Goal: Task Accomplishment & Management: Manage account settings

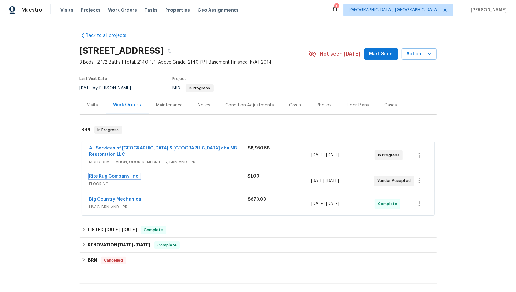
click at [119, 177] on link "Rite Rug Company, Inc." at bounding box center [114, 176] width 51 height 4
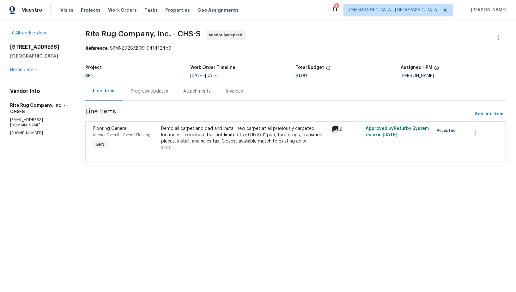
click at [155, 95] on div "Progress Updates" at bounding box center [149, 91] width 52 height 19
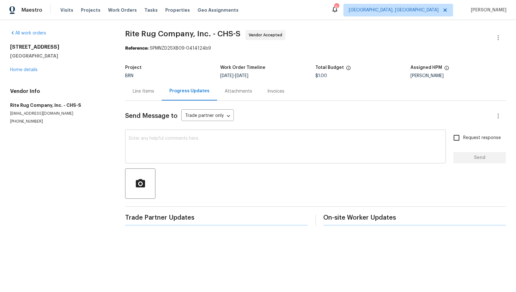
click at [162, 153] on textarea at bounding box center [285, 147] width 313 height 22
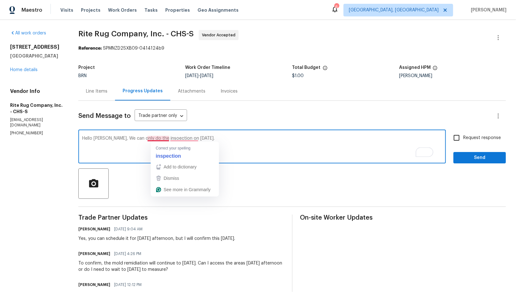
click at [164, 139] on textarea "Hello Mark, We can only do the insoection on Next week Tuesday." at bounding box center [262, 147] width 360 height 22
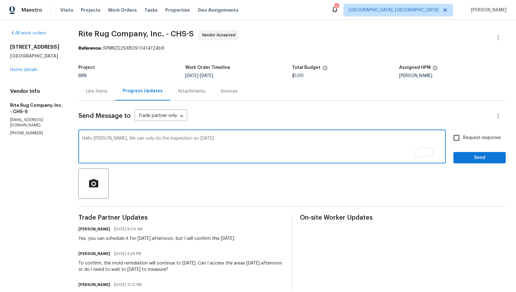
click at [185, 137] on textarea "Hello Mark, We can only do the inspection on Next week Tuesday." at bounding box center [262, 147] width 360 height 22
click at [191, 137] on textarea "Hello Mark, We can only do the inspection on Next week Tuesday." at bounding box center [262, 147] width 360 height 22
click at [234, 138] on textarea "Hello Mark, We can only do the inspection next week on Tuesday." at bounding box center [262, 147] width 360 height 22
click at [118, 138] on textarea "Hello Mark, We can only do the inspection next week on Tuesday." at bounding box center [262, 147] width 360 height 22
click at [237, 143] on textarea "Hello Mark, we can only do the inspection next week on Tuesday." at bounding box center [262, 147] width 360 height 22
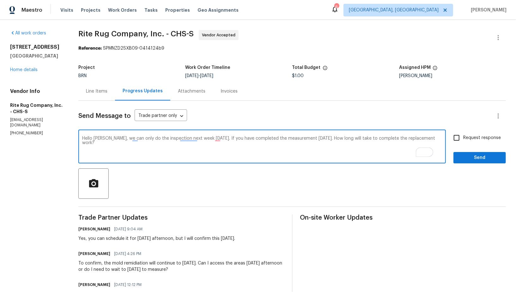
click at [225, 138] on textarea "Hello Mark, we can only do the inspection next week on Tuesday. If you have com…" at bounding box center [262, 147] width 360 height 22
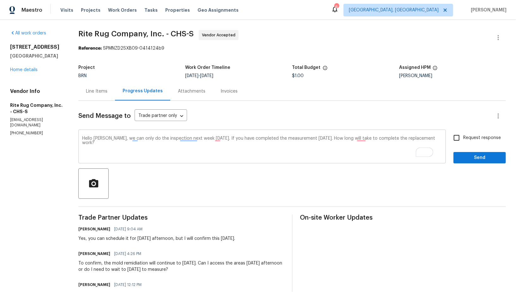
click at [249, 140] on textarea "Hello Mark, we can only do the inspection next week on Tuesday. If you have com…" at bounding box center [262, 147] width 360 height 22
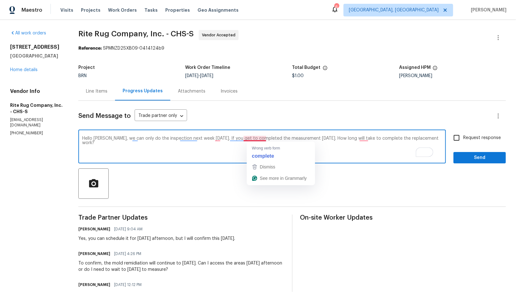
click at [274, 139] on textarea "Hello Mark, we can only do the inspection next week on Tuesday. If you get to c…" at bounding box center [262, 147] width 360 height 22
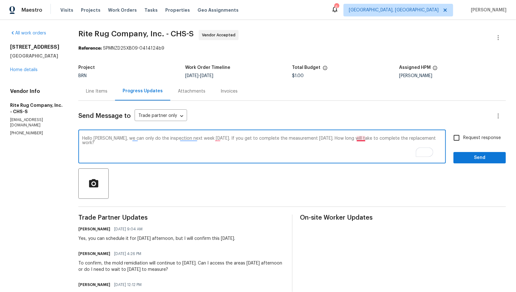
click at [370, 139] on textarea "Hello Mark, we can only do the inspection next week on Tuesday. If you get to c…" at bounding box center [262, 147] width 360 height 22
click at [228, 139] on textarea "Hello Mark, we can only do the inspection next week on Tuesday. If you get to c…" at bounding box center [262, 147] width 360 height 22
type textarea "Hello Mark, we can only conduct the inspection next Tuesday if you complete the…"
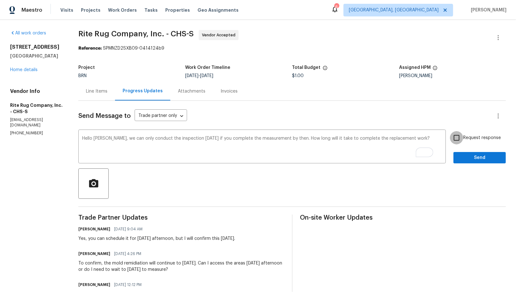
click at [455, 143] on input "Request response" at bounding box center [456, 137] width 13 height 13
checkbox input "true"
click at [468, 161] on span "Send" at bounding box center [480, 158] width 42 height 8
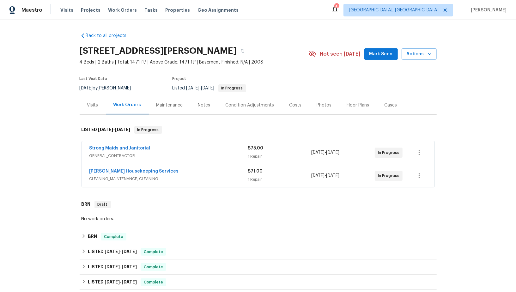
scroll to position [225, 0]
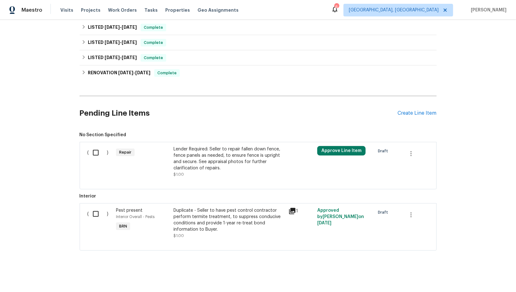
click at [212, 155] on div "Lender Required: Seller to repair fallen down fence, fence panels as needed, to…" at bounding box center [229, 158] width 111 height 25
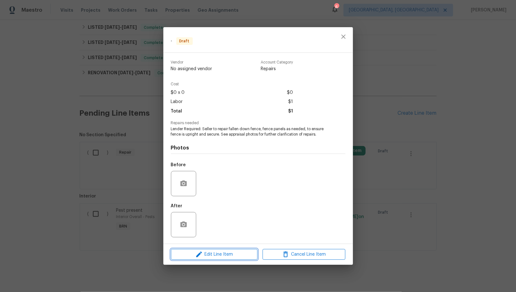
click at [209, 256] on span "Edit Line Item" at bounding box center [214, 255] width 83 height 8
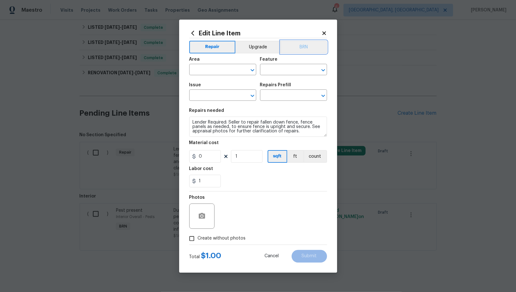
click at [300, 51] on button "BRN" at bounding box center [304, 47] width 46 height 13
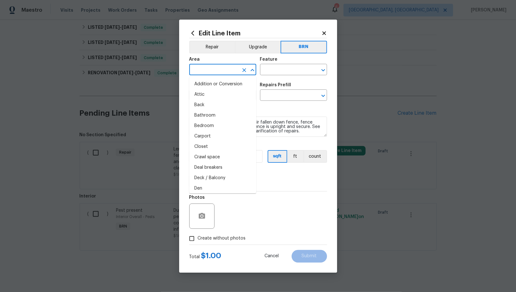
click at [210, 68] on input "text" at bounding box center [213, 70] width 49 height 10
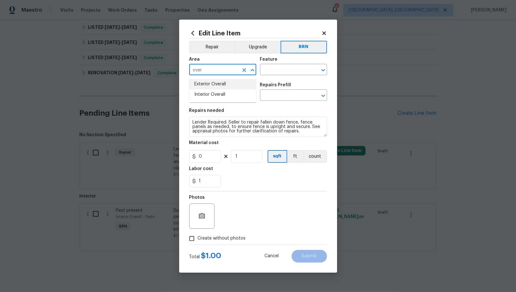
click at [220, 82] on li "Exterior Overall" at bounding box center [222, 84] width 67 height 10
type input "Exterior Overall"
click at [277, 70] on input "text" at bounding box center [284, 70] width 49 height 10
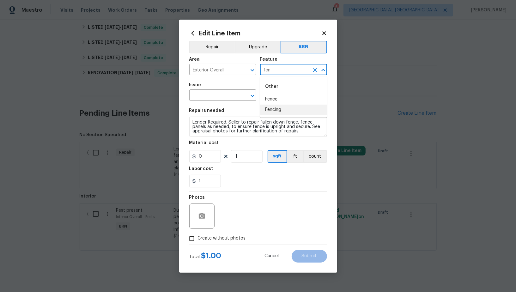
click at [270, 97] on li "Fence" at bounding box center [293, 99] width 67 height 10
type input "Fence"
click at [219, 95] on input "text" at bounding box center [213, 96] width 49 height 10
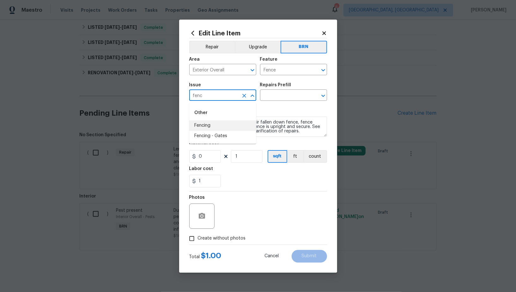
click at [219, 128] on li "Fencing" at bounding box center [222, 125] width 67 height 10
type input "Fencing"
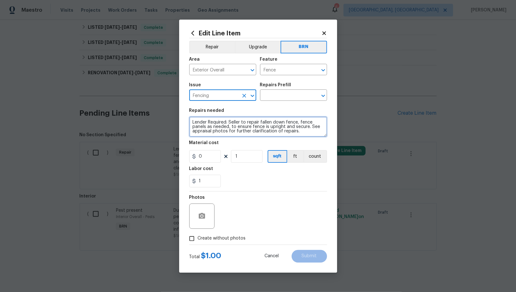
click at [258, 129] on textarea "Lender Required: Seller to repair fallen down fence, fence panels as needed, to…" at bounding box center [258, 127] width 138 height 20
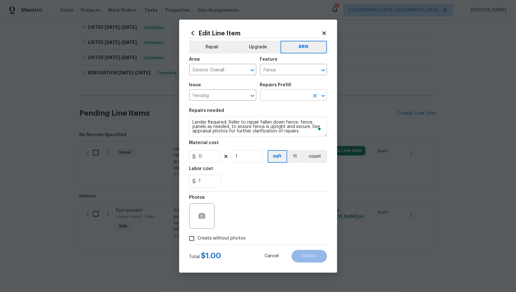
click at [289, 94] on input "text" at bounding box center [284, 96] width 49 height 10
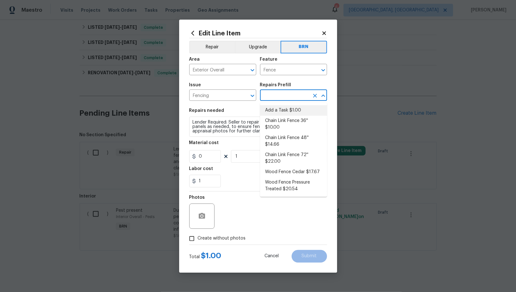
click at [281, 113] on li "Add a Task $1.00" at bounding box center [293, 110] width 67 height 10
type input "Add a Task $1.00"
type textarea "HPM to detail"
type input "1"
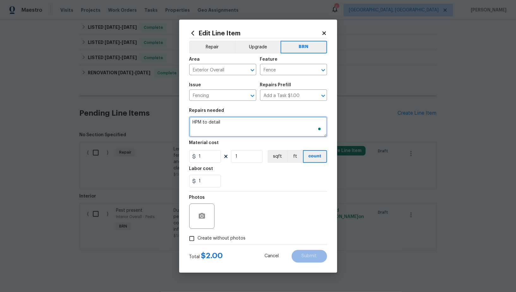
click at [264, 122] on textarea "HPM to detail" at bounding box center [258, 127] width 138 height 20
paste textarea "Lender Required: Seller to repair fallen down fence, fence panels as needed, to…"
type textarea "Lender Required: Seller to repair fallen down fence, fence panels as needed, to…"
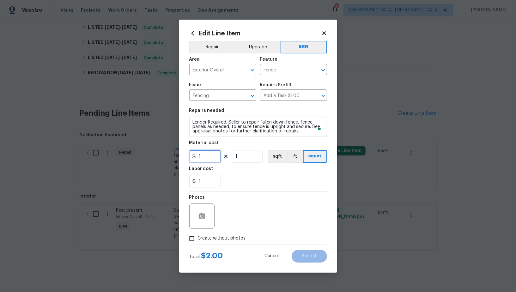
click at [219, 158] on input "1" at bounding box center [205, 156] width 32 height 13
type input "0"
click at [196, 216] on button "button" at bounding box center [201, 216] width 15 height 15
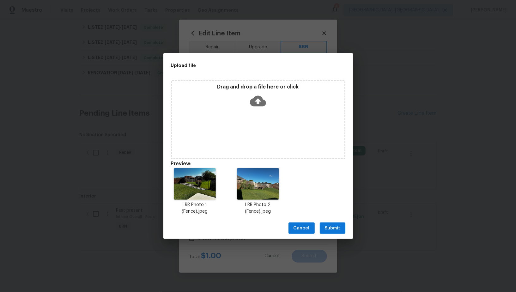
click at [329, 230] on span "Submit" at bounding box center [332, 229] width 15 height 8
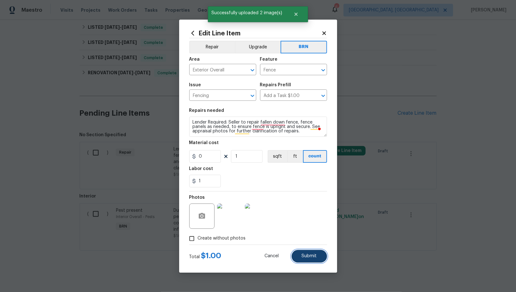
click at [309, 257] on span "Submit" at bounding box center [309, 256] width 15 height 5
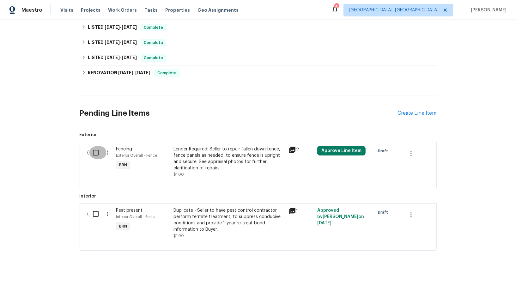
click at [95, 154] on input "checkbox" at bounding box center [98, 152] width 18 height 13
checkbox input "true"
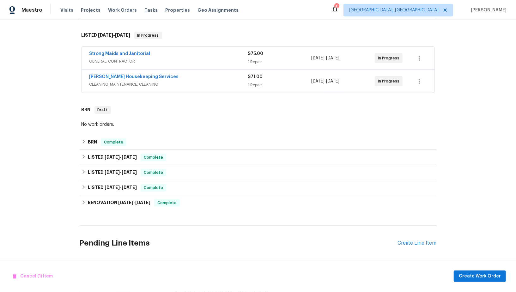
scroll to position [94, 0]
click at [492, 275] on span "Create Work Order" at bounding box center [480, 277] width 42 height 8
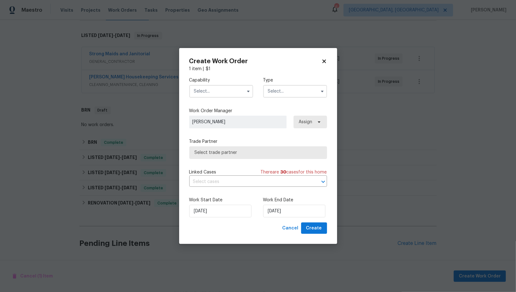
click at [219, 85] on input "text" at bounding box center [221, 91] width 64 height 13
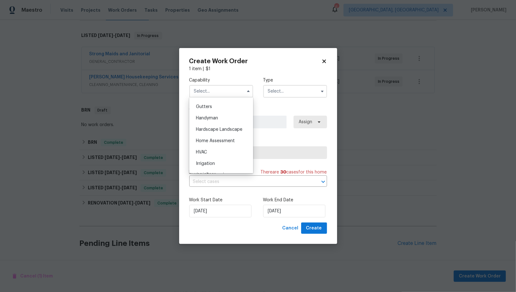
scroll to position [335, 0]
click at [207, 117] on span "Handyman" at bounding box center [207, 118] width 22 height 4
type input "Handyman"
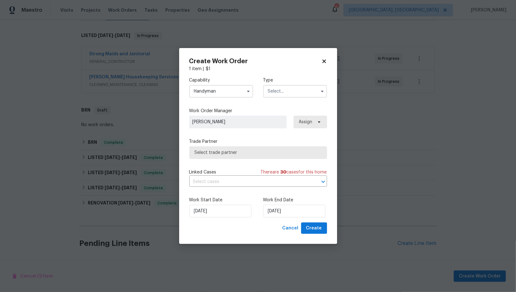
click at [295, 94] on input "text" at bounding box center [295, 91] width 64 height 13
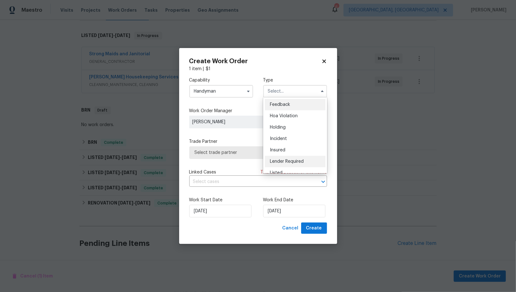
click at [298, 163] on span "Lender Required" at bounding box center [287, 161] width 34 height 4
type input "Lender Required"
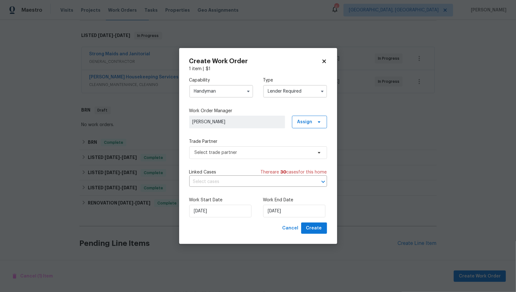
click at [253, 159] on div "Capability Handyman Type Lender Required Feedback Hoa Violation Holding Inciden…" at bounding box center [258, 147] width 138 height 151
click at [248, 150] on span "Select trade partner" at bounding box center [254, 153] width 118 height 6
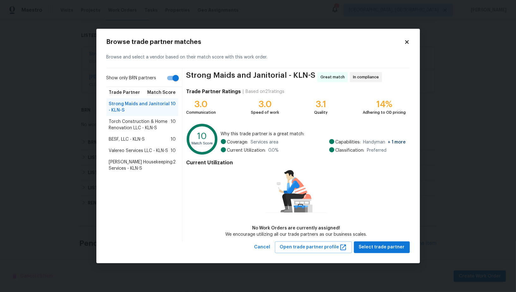
click at [155, 145] on div "Valereo Services LLC - KLN-S 10" at bounding box center [143, 150] width 72 height 11
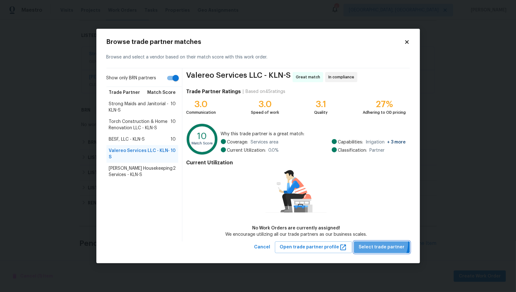
click at [380, 243] on button "Select trade partner" at bounding box center [382, 248] width 56 height 12
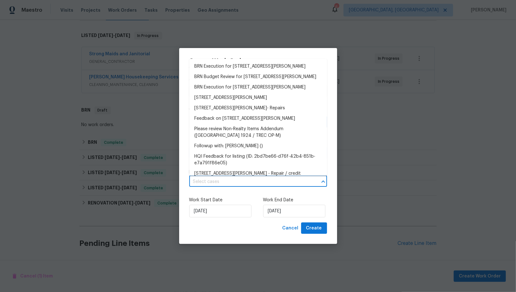
click at [233, 181] on input "text" at bounding box center [249, 182] width 120 height 10
click at [219, 67] on li "BRN Execution for 407 Viola Dr, Killeen, TX 76542" at bounding box center [258, 66] width 138 height 10
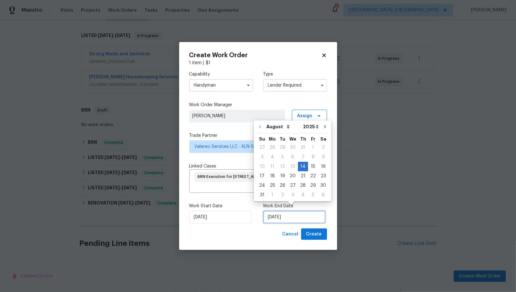
click at [275, 211] on input "14/08/2025" at bounding box center [294, 217] width 62 height 13
click at [274, 176] on div "18" at bounding box center [273, 176] width 10 height 9
type input "18/08/2025"
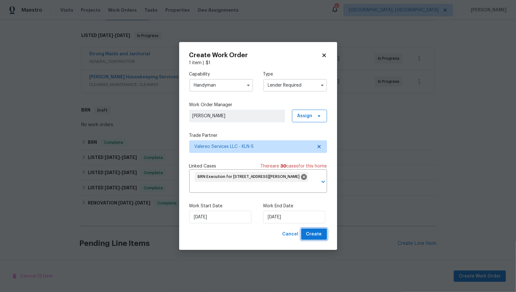
click at [316, 231] on span "Create" at bounding box center [314, 235] width 16 height 8
checkbox input "false"
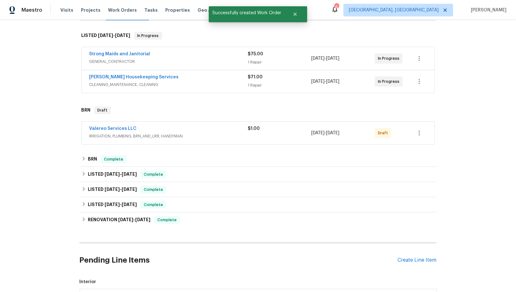
scroll to position [180, 0]
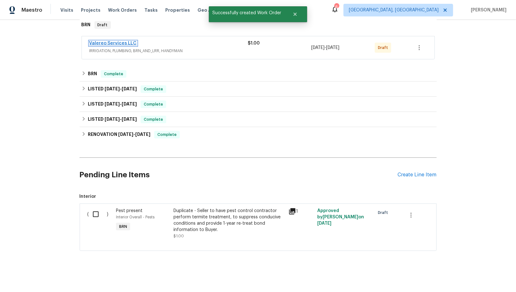
click at [116, 41] on link "Valereo Services LLC" at bounding box center [112, 43] width 47 height 4
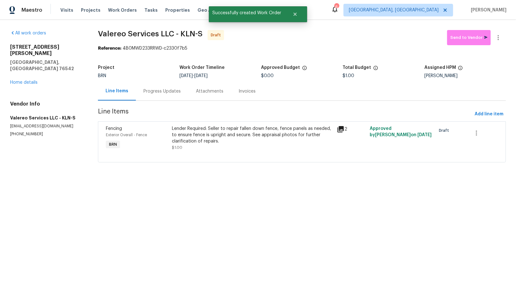
click at [160, 94] on div "Progress Updates" at bounding box center [162, 91] width 37 height 6
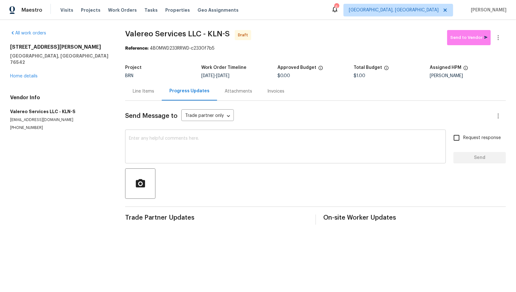
click at [178, 148] on textarea at bounding box center [285, 147] width 313 height 22
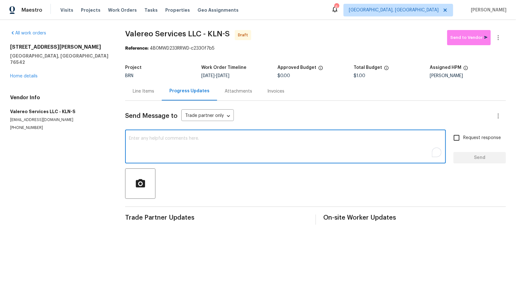
paste textarea "Hi, I'm Padmapriya from Opendoor. Just wanted to check if you received the WO f…"
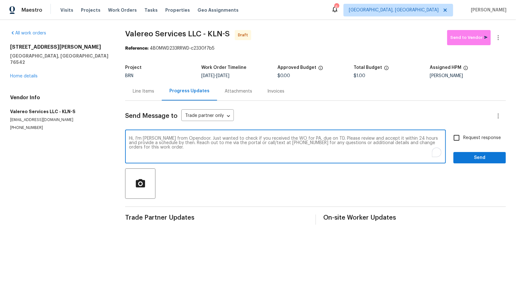
click at [309, 138] on textarea "Hi, I'm Padmapriya from Opendoor. Just wanted to check if you received the WO f…" at bounding box center [285, 147] width 313 height 22
paste textarea "407 Viola Dr, Killeen, TX 76542"
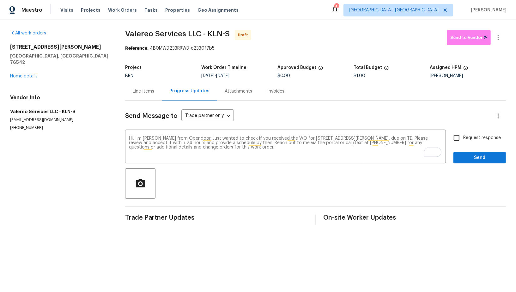
drag, startPoint x: 226, startPoint y: 76, endPoint x: 254, endPoint y: 76, distance: 28.1
click at [254, 76] on div "8/14/2025 - 8/18/2025" at bounding box center [239, 76] width 76 height 4
copy span "8/18/2025"
click at [389, 138] on textarea "Hi, I'm Padmapriya from Opendoor. Just wanted to check if you received the WO f…" at bounding box center [285, 147] width 313 height 22
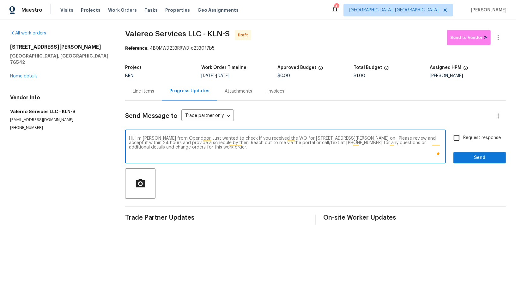
paste textarea "8/18/2025"
type textarea "Hi, I'm Padmapriya from Opendoor. Just wanted to check if you received the WO f…"
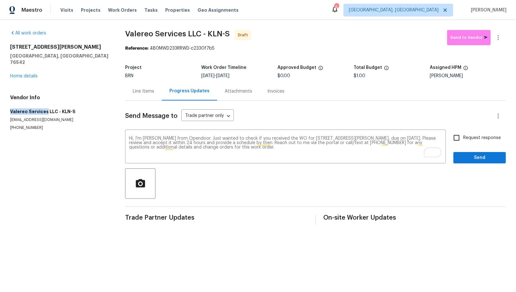
drag, startPoint x: 1, startPoint y: 106, endPoint x: 46, endPoint y: 107, distance: 44.9
click at [46, 107] on div "All work orders 407 Viola Dr Killeen, TX 76542 Home details Vendor Info Valereo…" at bounding box center [258, 127] width 516 height 215
copy h5 "Valereo Services"
click at [463, 137] on input "Request response" at bounding box center [456, 137] width 13 height 13
checkbox input "true"
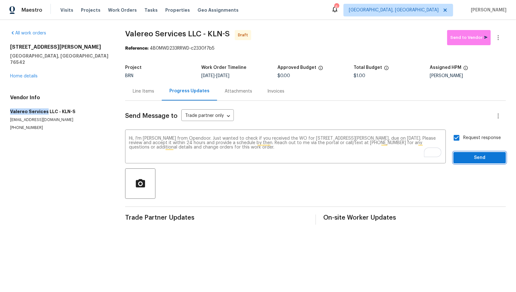
click at [472, 154] on span "Send" at bounding box center [480, 158] width 42 height 8
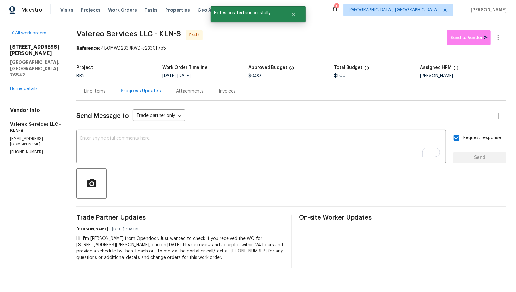
click at [125, 92] on div "Progress Updates" at bounding box center [141, 91] width 40 height 6
click at [109, 89] on div "Line Items" at bounding box center [95, 91] width 37 height 19
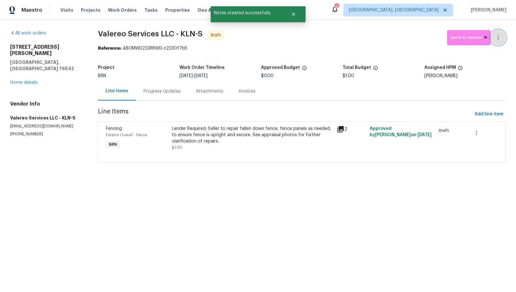
click at [498, 34] on icon "button" at bounding box center [499, 38] width 8 height 8
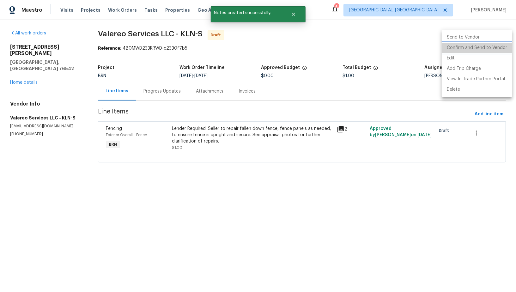
click at [487, 46] on li "Confirm and Send to Vendor" at bounding box center [477, 48] width 71 height 10
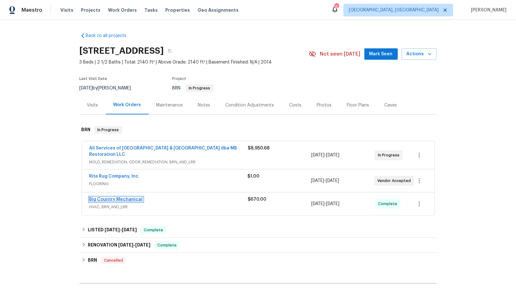
click at [114, 199] on link "Big Country Mechanical" at bounding box center [115, 199] width 53 height 4
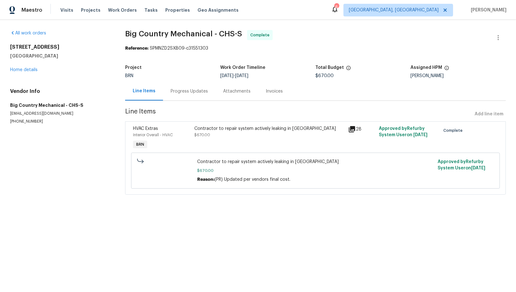
click at [199, 139] on div "Contractor to repair system actively leaking in attic $670.00" at bounding box center [270, 138] width 154 height 29
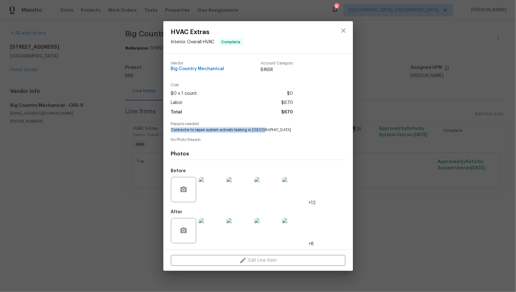
drag, startPoint x: 169, startPoint y: 131, endPoint x: 274, endPoint y: 131, distance: 105.3
click at [274, 131] on div "Vendor Big Country Mechanical Account Category BINSR Cost $0 x 1 count $0 Labor…" at bounding box center [258, 152] width 190 height 196
copy span "Contractor to repair system actively leaking in attic"
click at [23, 69] on div "HVAC Extras Interior Overall - HVAC Complete Vendor Big Country Mechanical Acco…" at bounding box center [258, 146] width 516 height 292
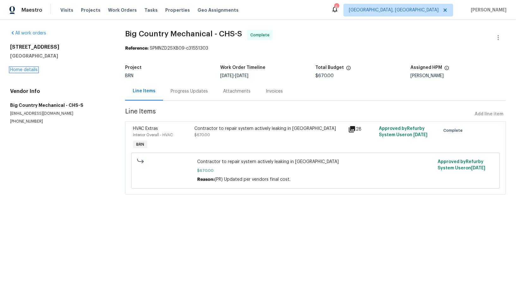
click at [23, 69] on link "Home details" at bounding box center [24, 70] width 28 height 4
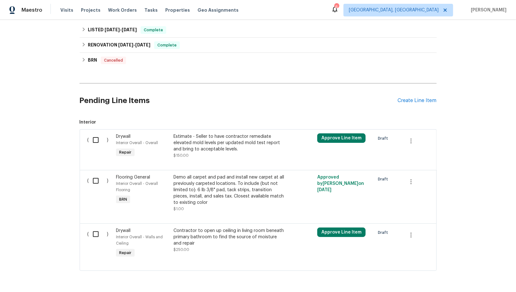
scroll to position [220, 0]
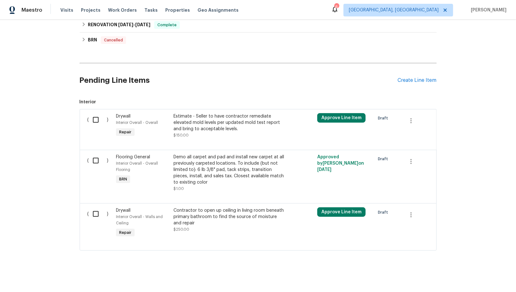
click at [406, 75] on div "Pending Line Items Create Line Item" at bounding box center [258, 80] width 357 height 29
click at [406, 80] on div "Create Line Item" at bounding box center [417, 80] width 39 height 6
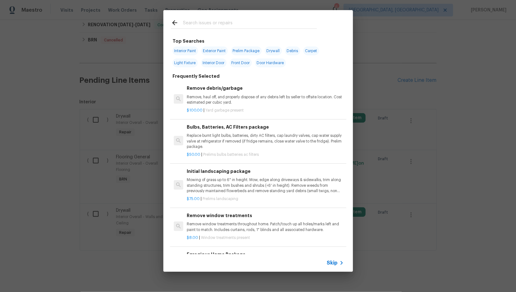
click at [337, 261] on span "Skip" at bounding box center [332, 263] width 11 height 6
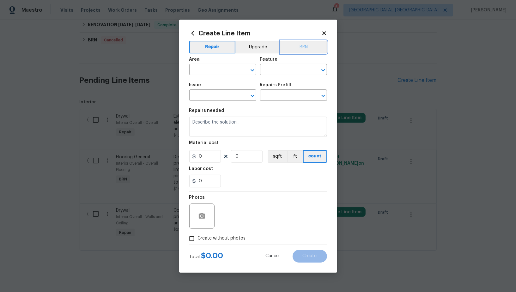
click at [296, 43] on button "BRN" at bounding box center [304, 47] width 46 height 13
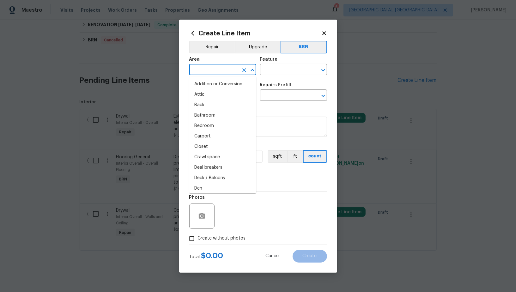
click at [217, 68] on input "text" at bounding box center [213, 70] width 49 height 10
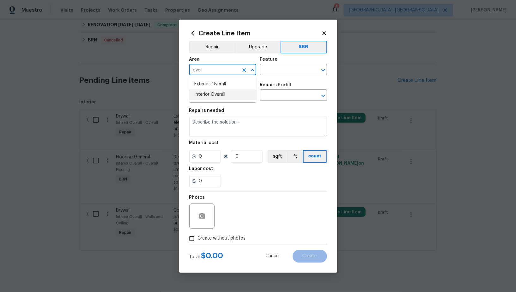
click at [225, 96] on li "Interior Overall" at bounding box center [222, 94] width 67 height 10
type input "Interior Overall"
click at [274, 69] on input "text" at bounding box center [284, 70] width 49 height 10
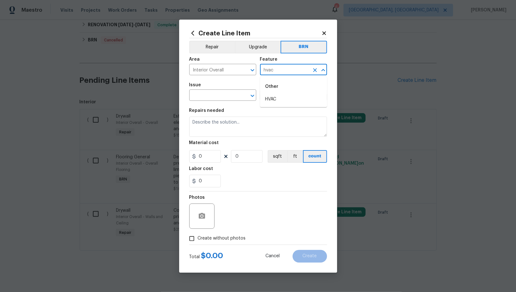
click at [280, 94] on div "Other" at bounding box center [293, 86] width 67 height 15
click at [277, 97] on li "HVAC" at bounding box center [293, 99] width 67 height 10
type input "HVAC"
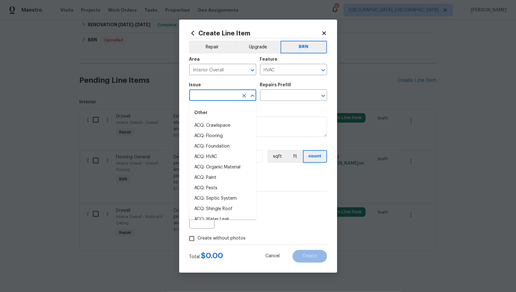
click at [213, 96] on input "text" at bounding box center [213, 96] width 49 height 10
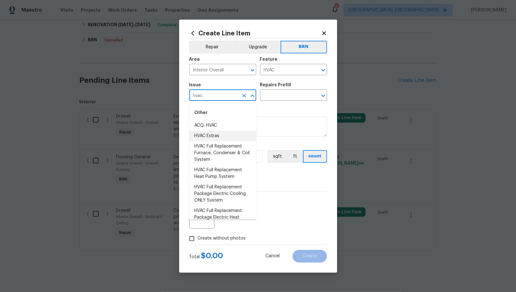
click at [225, 138] on li "HVAC Extras" at bounding box center [222, 136] width 67 height 10
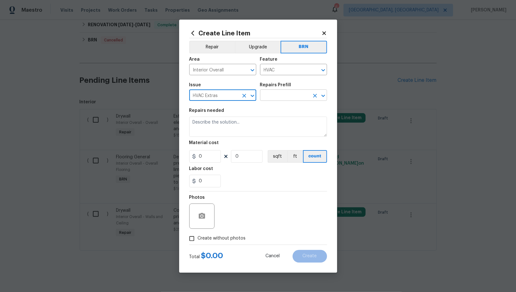
type input "HVAC Extras"
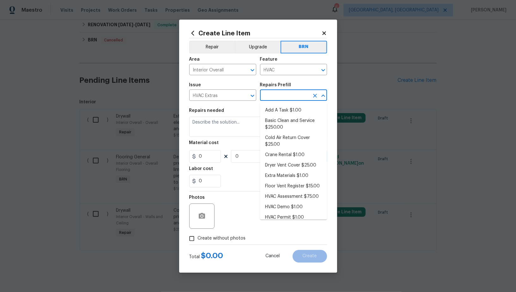
click at [282, 99] on input "text" at bounding box center [284, 96] width 49 height 10
click at [283, 107] on li "Add A Task $1.00" at bounding box center [293, 110] width 67 height 10
type input "Add A Task $1.00"
type textarea "HPM to detail"
type input "1"
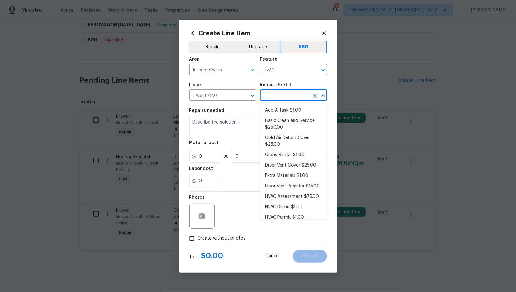
type input "1"
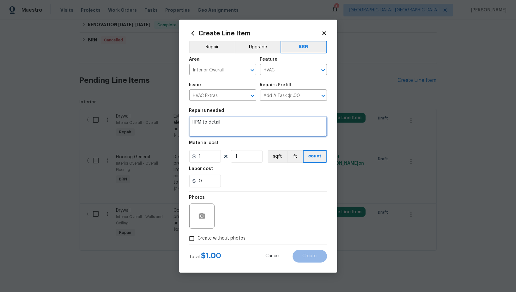
click at [265, 122] on textarea "HPM to detail" at bounding box center [258, 127] width 138 height 20
paste textarea "Contractor to repair system actively leaking in attic"
type textarea "Revisit - Contractor to repair system actively leaking in attic"
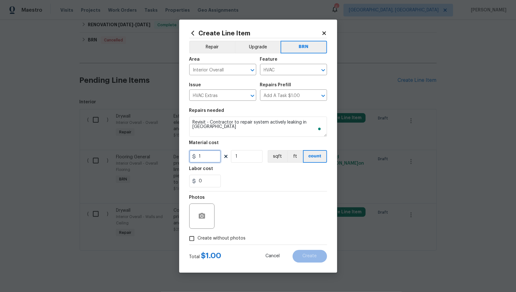
click at [198, 153] on input "1" at bounding box center [205, 156] width 32 height 13
click at [206, 154] on input "1" at bounding box center [205, 156] width 32 height 13
type input "0"
click at [208, 185] on input "0" at bounding box center [205, 181] width 32 height 13
type input "1"
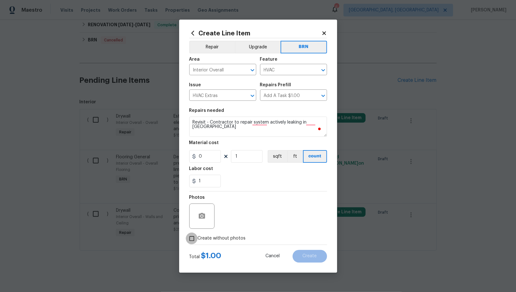
click at [195, 238] on input "Create without photos" at bounding box center [192, 239] width 12 height 12
click at [203, 215] on icon "button" at bounding box center [202, 216] width 6 height 6
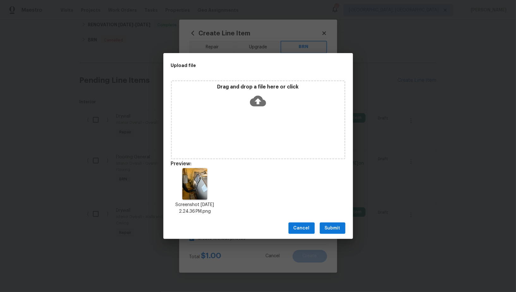
click at [258, 105] on icon at bounding box center [258, 101] width 16 height 11
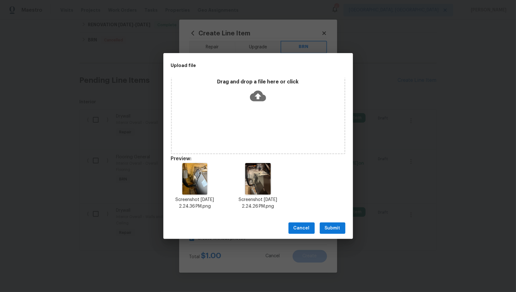
click at [327, 227] on span "Submit" at bounding box center [332, 229] width 15 height 8
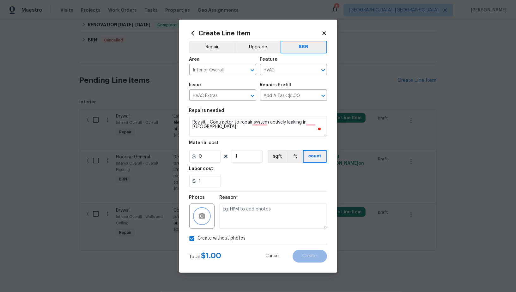
scroll to position [0, 0]
checkbox input "false"
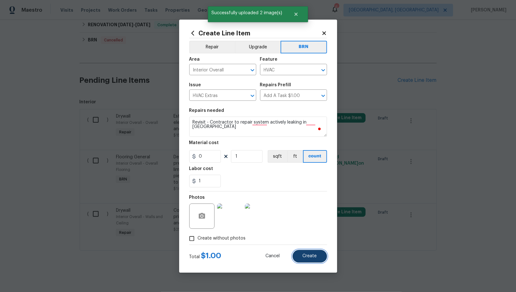
click at [305, 256] on span "Create" at bounding box center [310, 256] width 14 height 5
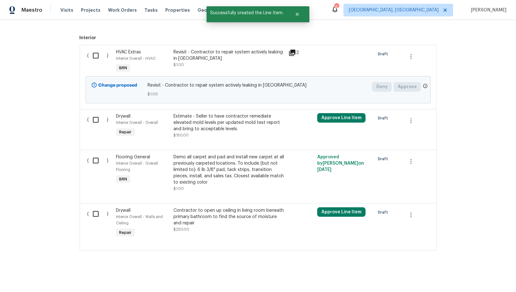
scroll to position [235, 0]
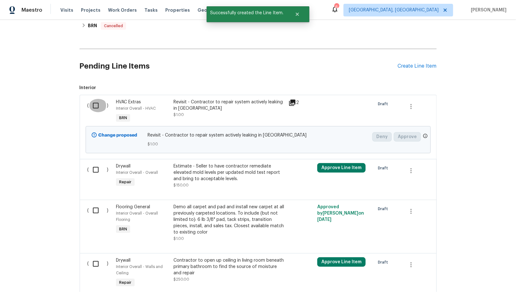
click at [98, 106] on input "checkbox" at bounding box center [98, 105] width 18 height 13
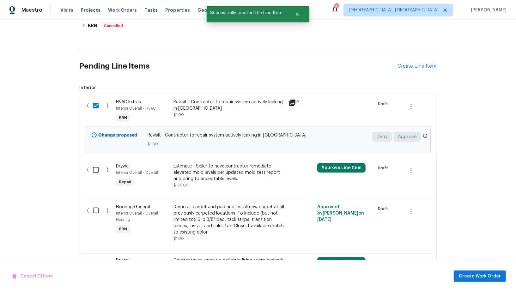
click at [354, 159] on div "( ) Drywall Interior Overall - Overall Repair Estimate - Seller to have contrac…" at bounding box center [258, 179] width 357 height 41
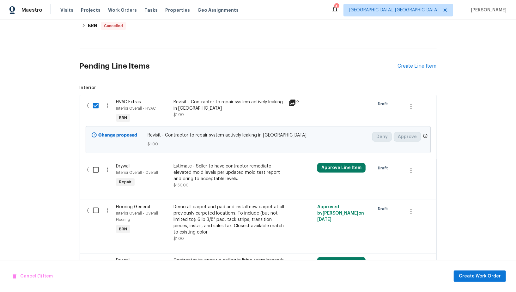
click at [38, 158] on div "Back to all projects 3699 Shutesbury St, Mount Pleasant, SC 29466 3 Beds | 2 1/…" at bounding box center [258, 156] width 516 height 272
click at [98, 106] on input "checkbox" at bounding box center [98, 105] width 18 height 13
checkbox input "false"
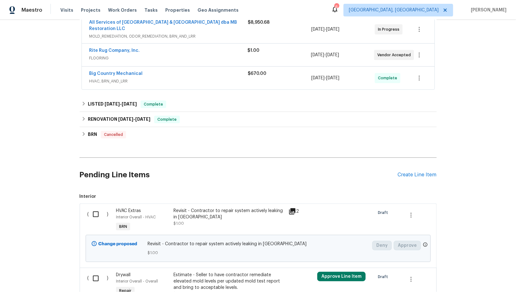
scroll to position [0, 0]
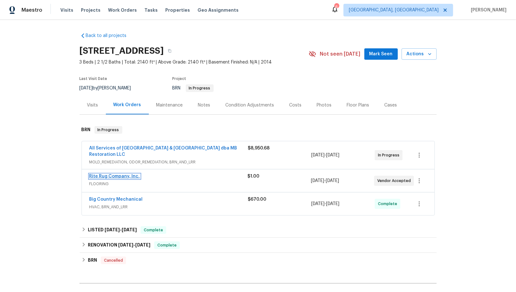
click at [110, 177] on link "Rite Rug Company, Inc." at bounding box center [114, 176] width 51 height 4
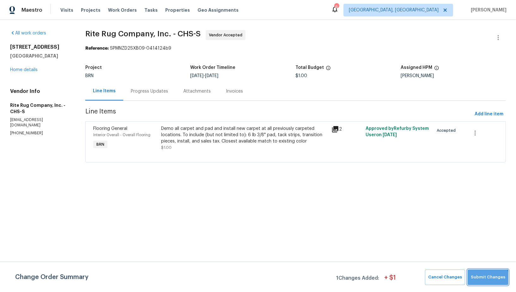
click at [490, 281] on button "Submit Changes" at bounding box center [488, 277] width 41 height 15
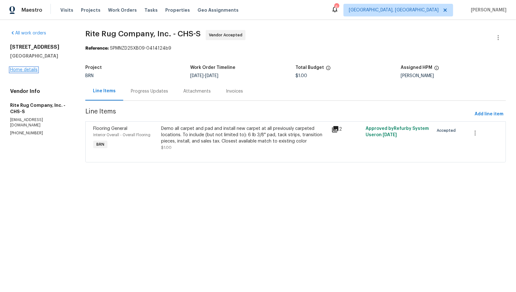
click at [31, 71] on link "Home details" at bounding box center [24, 70] width 28 height 4
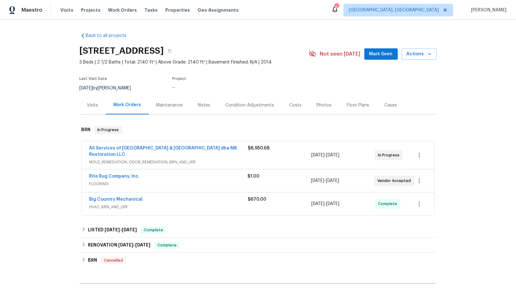
scroll to position [261, 0]
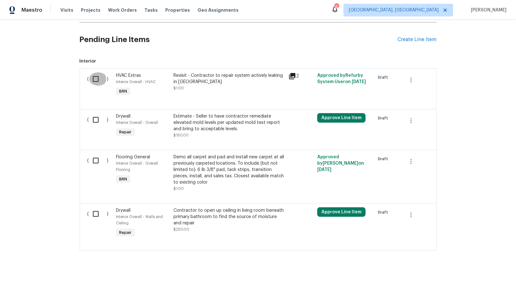
click at [101, 83] on input "checkbox" at bounding box center [98, 78] width 18 height 13
checkbox input "true"
click at [493, 278] on span "Create Work Order" at bounding box center [480, 277] width 42 height 8
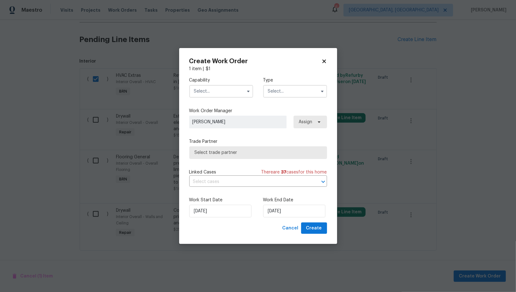
click at [237, 94] on input "text" at bounding box center [221, 91] width 64 height 13
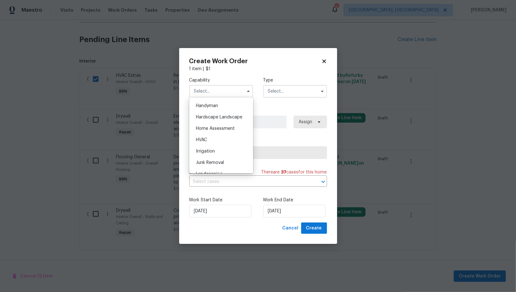
scroll to position [347, 0]
click at [218, 139] on div "HVAC" at bounding box center [221, 139] width 61 height 11
type input "HVAC"
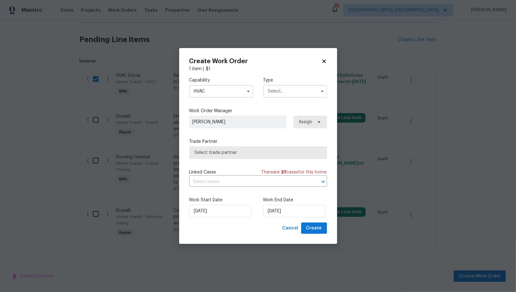
click at [276, 92] on input "text" at bounding box center [295, 91] width 64 height 13
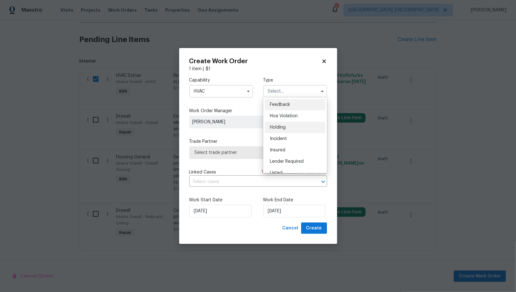
scroll to position [143, 0]
click at [285, 132] on div "Resale" at bounding box center [295, 131] width 61 height 11
type input "Resale"
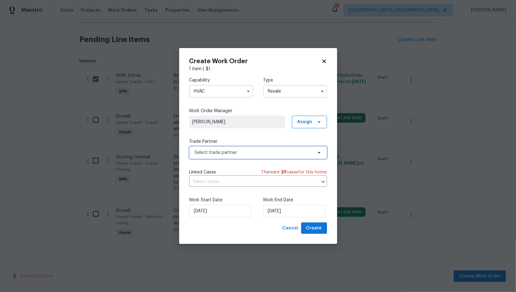
click at [254, 156] on span "Select trade partner" at bounding box center [258, 152] width 138 height 13
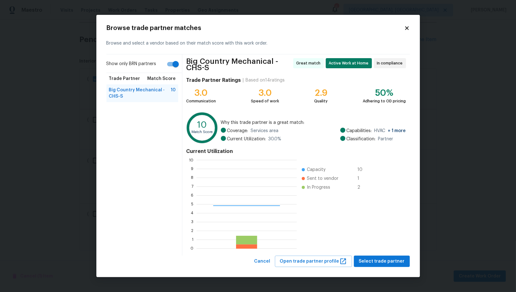
scroll to position [89, 100]
click at [386, 267] on div "Browse trade partner matches Browse and select a vendor based on their match sc…" at bounding box center [258, 146] width 324 height 263
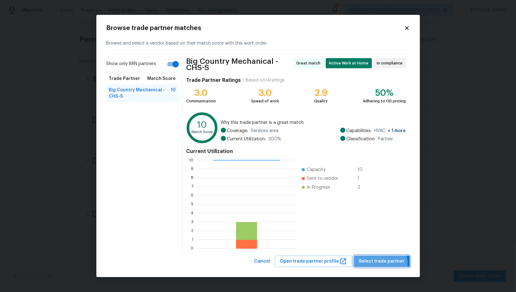
click at [383, 264] on span "Select trade partner" at bounding box center [382, 262] width 46 height 8
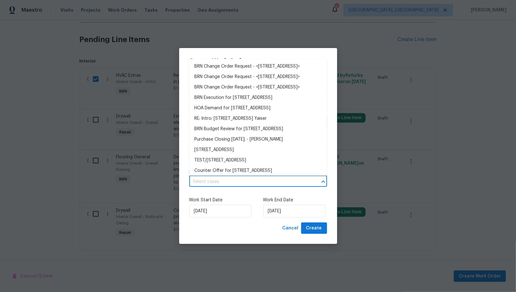
click at [237, 182] on input "text" at bounding box center [249, 182] width 120 height 10
click at [242, 103] on li "BRN Execution for 3699 Shutesbury St, Mount Pleasant, SC 29466" at bounding box center [258, 98] width 138 height 10
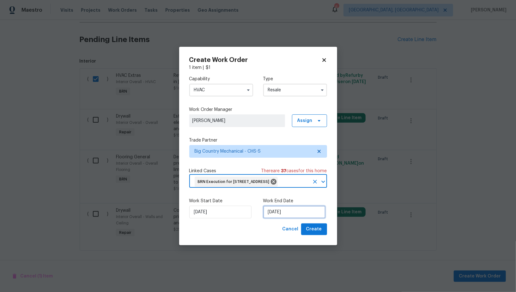
click at [286, 219] on input "14/08/2025" at bounding box center [294, 212] width 62 height 13
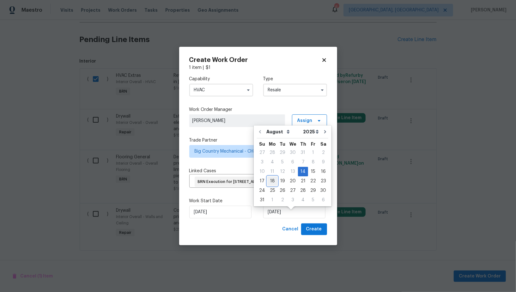
click at [275, 183] on div "18" at bounding box center [273, 181] width 10 height 9
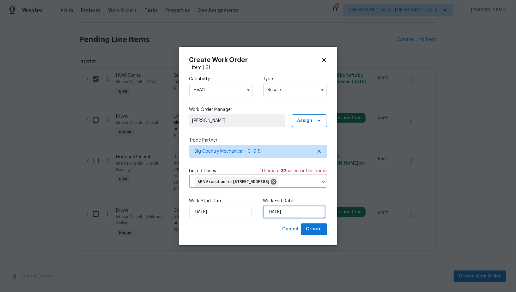
click at [293, 218] on input "18/08/2025" at bounding box center [294, 212] width 62 height 13
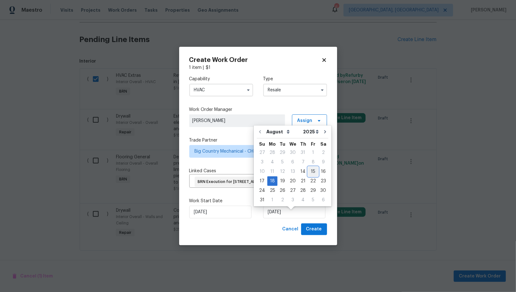
click at [310, 174] on div "15" at bounding box center [313, 171] width 10 height 9
type input "15/08/2025"
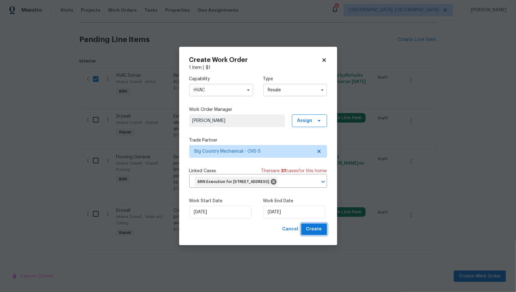
click at [319, 233] on span "Create" at bounding box center [314, 229] width 16 height 8
checkbox input "false"
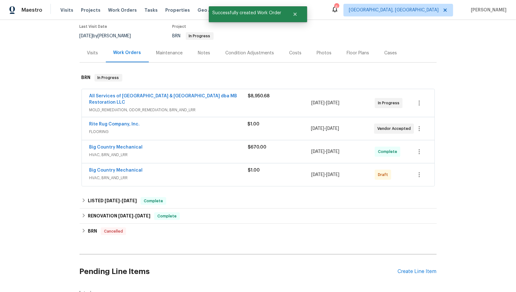
scroll to position [36, 0]
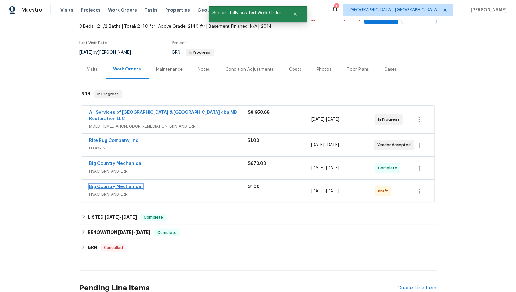
click at [126, 188] on link "Big Country Mechanical" at bounding box center [115, 187] width 53 height 4
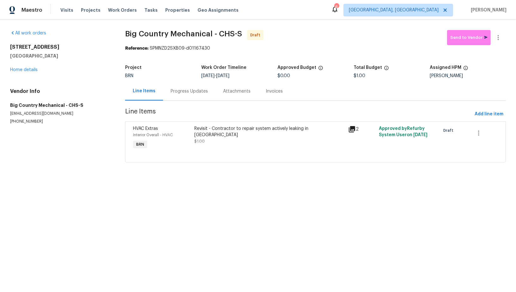
click at [182, 99] on div "Progress Updates" at bounding box center [189, 91] width 52 height 19
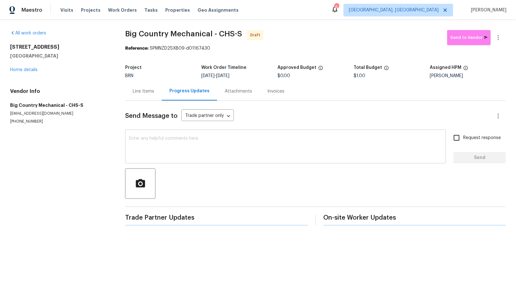
click at [169, 147] on textarea at bounding box center [285, 147] width 313 height 22
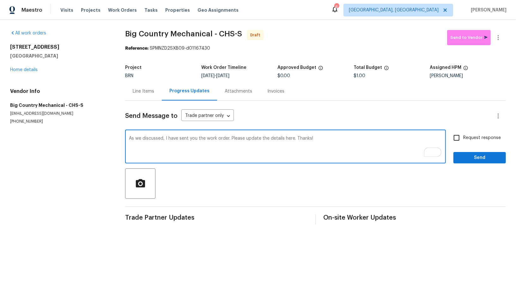
click at [165, 139] on textarea "As we discussed, I have sent you the work order. Please update the details here…" at bounding box center [285, 147] width 313 height 22
paste textarea "We were informed by the mold vendor that the HVAC is still sweating."
drag, startPoint x: 166, startPoint y: 139, endPoint x: 310, endPoint y: 139, distance: 143.3
click at [310, 139] on textarea "As we discussed, We were informed by the mold vendor that the HVAC is still swe…" at bounding box center [285, 147] width 313 height 22
click at [231, 138] on textarea "As we discussed, I have sent you the work order. Please update the details here…" at bounding box center [285, 147] width 313 height 22
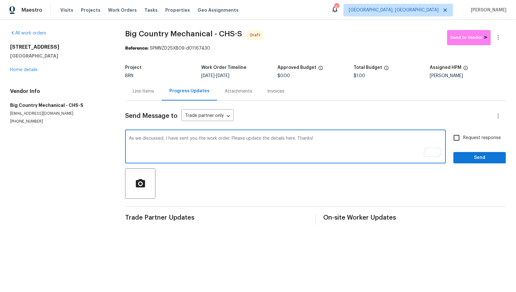
paste textarea "We were informed by the mold vendor that the HVAC is still sweating."
drag, startPoint x: 249, startPoint y: 149, endPoint x: 478, endPoint y: 140, distance: 229.1
click at [249, 149] on textarea "As we discussed, I have sent you the work order. We were informed by the mold v…" at bounding box center [285, 147] width 313 height 22
type textarea "As we discussed, I have sent you the work order. We were informed by the mold v…"
click at [453, 139] on input "Request response" at bounding box center [456, 137] width 13 height 13
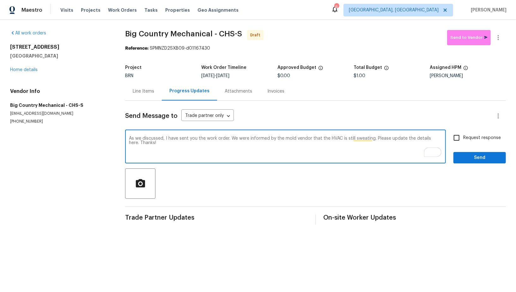
checkbox input "true"
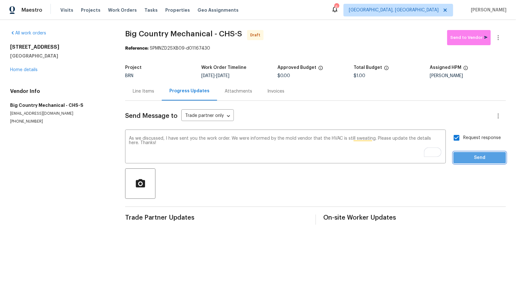
click at [470, 154] on span "Send" at bounding box center [480, 158] width 42 height 8
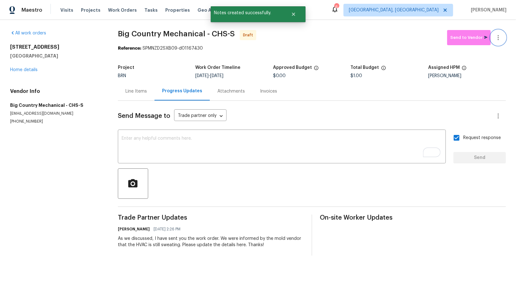
click at [499, 37] on icon "button" at bounding box center [498, 37] width 1 height 5
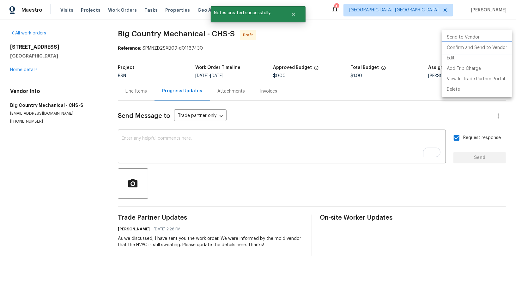
click at [494, 49] on li "Confirm and Send to Vendor" at bounding box center [477, 48] width 71 height 10
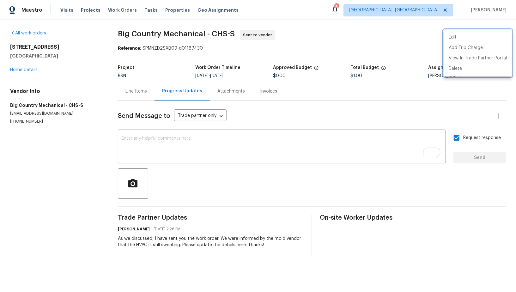
click at [232, 238] on div at bounding box center [258, 146] width 516 height 292
drag, startPoint x: 273, startPoint y: 238, endPoint x: 188, endPoint y: 242, distance: 84.2
click at [188, 242] on div "As we discussed, I have sent you the work order. We were informed by the mold v…" at bounding box center [211, 242] width 186 height 13
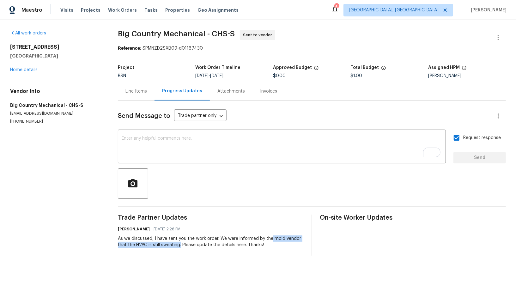
drag, startPoint x: 272, startPoint y: 237, endPoint x: 182, endPoint y: 247, distance: 90.7
click at [182, 247] on div "As we discussed, I have sent you the work order. We were informed by the mold v…" at bounding box center [211, 242] width 186 height 13
copy div "mold vendor that the HVAC is still sweating."
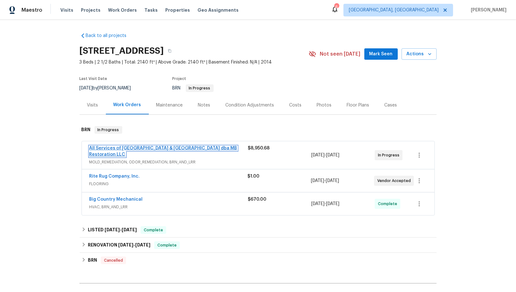
click at [122, 146] on link "All Services of [GEOGRAPHIC_DATA] & [GEOGRAPHIC_DATA] dba MB Restoration LLC" at bounding box center [163, 151] width 148 height 11
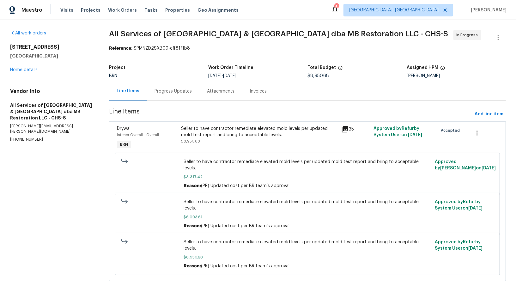
click at [207, 140] on div "Seller to have contractor remediate elevated mold levels per updated mold test …" at bounding box center [259, 135] width 157 height 19
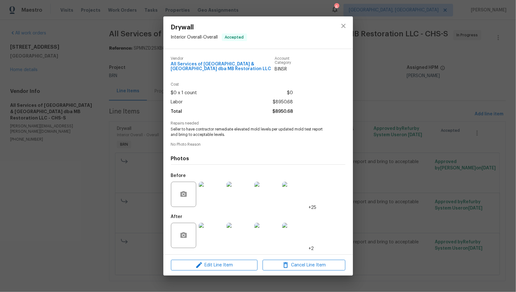
click at [214, 232] on img at bounding box center [211, 235] width 25 height 25
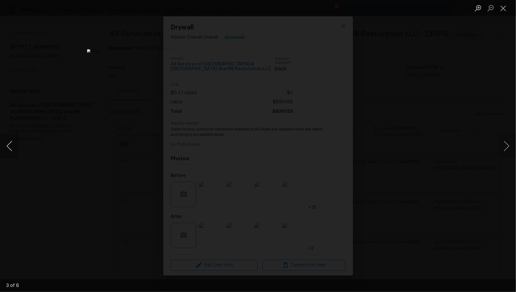
click at [8, 147] on button "Previous image" at bounding box center [9, 145] width 19 height 25
click at [413, 161] on div "Lightbox" at bounding box center [258, 146] width 516 height 292
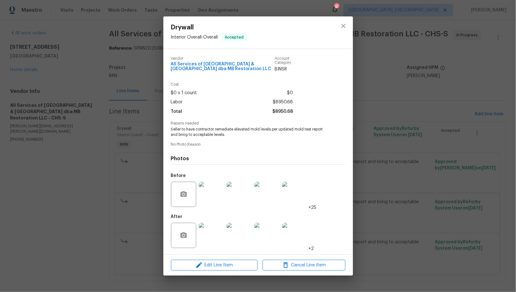
click at [198, 194] on div at bounding box center [212, 194] width 28 height 33
click at [203, 194] on img at bounding box center [211, 194] width 25 height 25
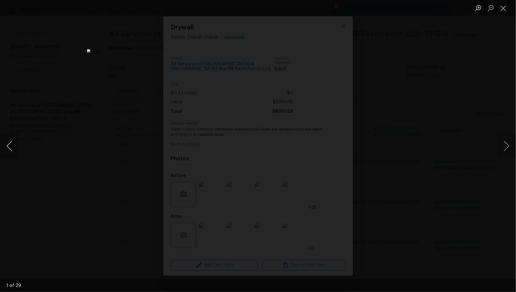
click at [13, 148] on button "Previous image" at bounding box center [9, 145] width 19 height 25
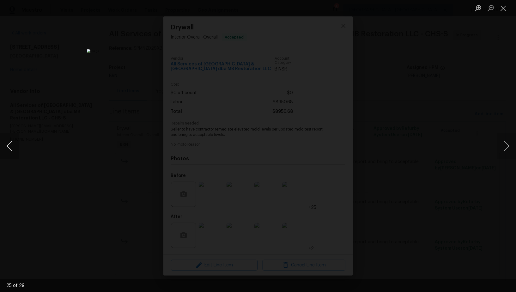
click at [13, 148] on button "Previous image" at bounding box center [9, 145] width 19 height 25
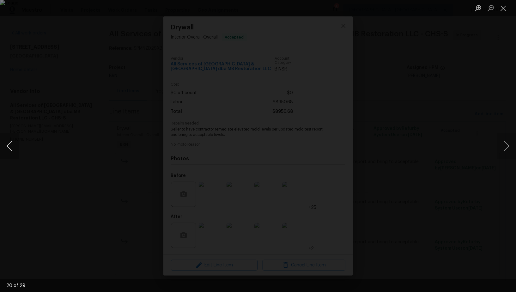
click at [13, 148] on button "Previous image" at bounding box center [9, 145] width 19 height 25
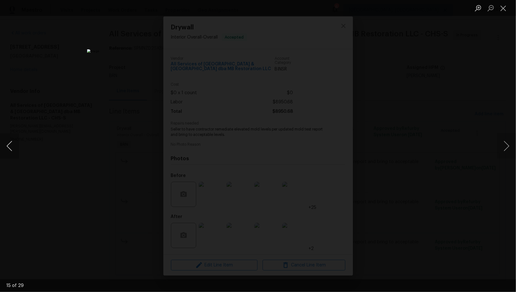
click at [13, 148] on button "Previous image" at bounding box center [9, 145] width 19 height 25
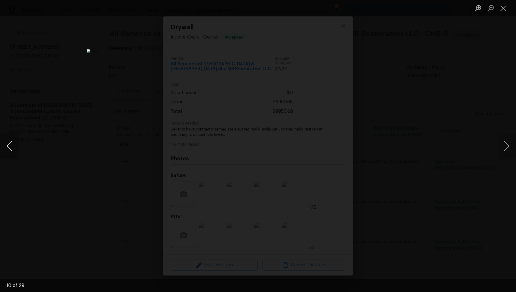
click at [13, 148] on button "Previous image" at bounding box center [9, 145] width 19 height 25
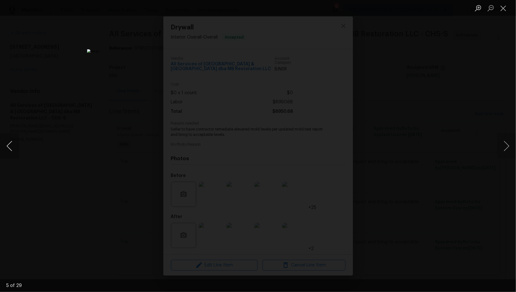
click at [13, 148] on button "Previous image" at bounding box center [9, 145] width 19 height 25
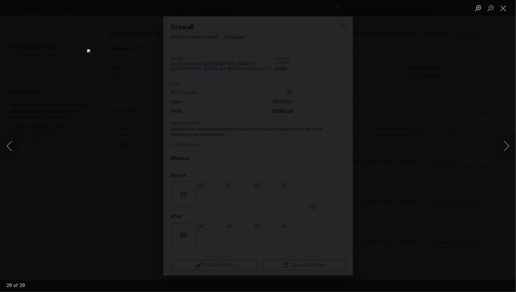
click at [48, 212] on div "Lightbox" at bounding box center [258, 146] width 516 height 292
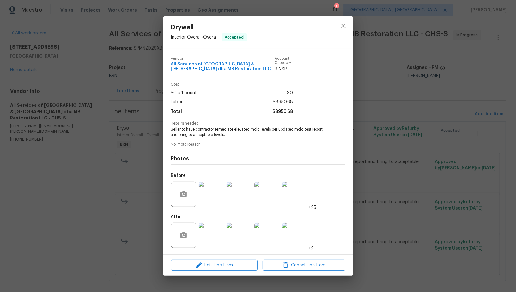
click at [213, 234] on img at bounding box center [211, 235] width 25 height 25
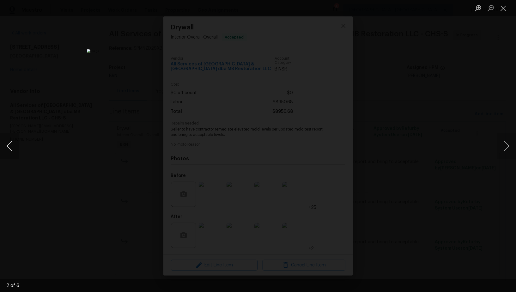
click at [8, 145] on button "Previous image" at bounding box center [9, 145] width 19 height 25
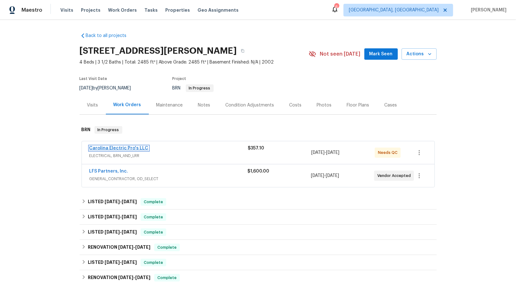
click at [110, 147] on link "Carolina Electric Pro's LLC" at bounding box center [118, 148] width 59 height 4
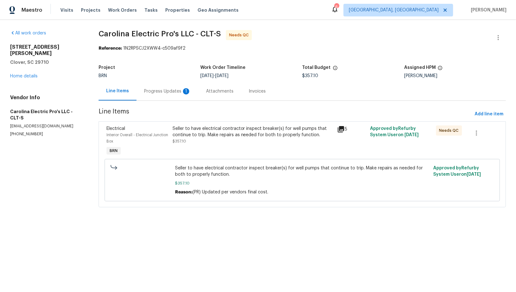
click at [171, 97] on div "Progress Updates 1" at bounding box center [168, 91] width 62 height 19
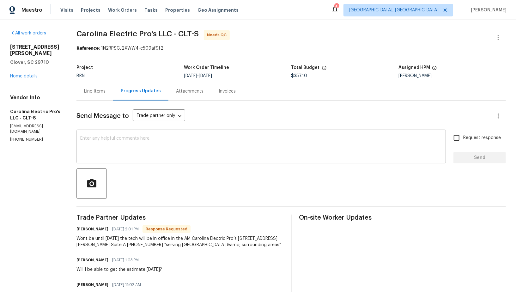
click at [160, 153] on textarea at bounding box center [261, 147] width 362 height 22
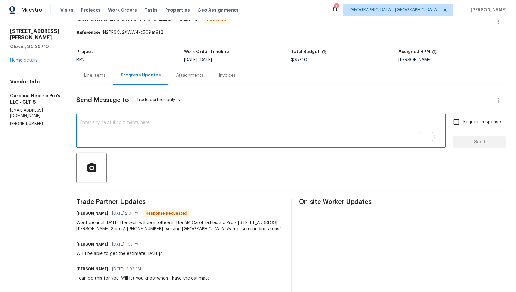
scroll to position [16, 0]
type textarea "I understand, Thank you!"
click at [460, 126] on input "Request response" at bounding box center [456, 121] width 13 height 13
checkbox input "true"
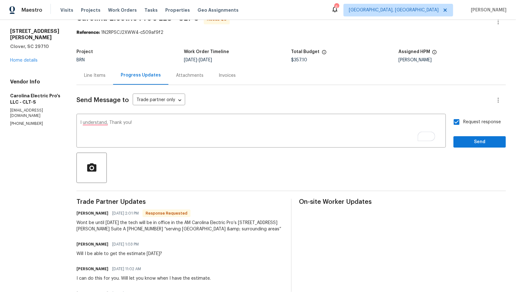
click at [472, 157] on div at bounding box center [292, 168] width 430 height 30
click at [466, 142] on span "Send" at bounding box center [480, 142] width 42 height 8
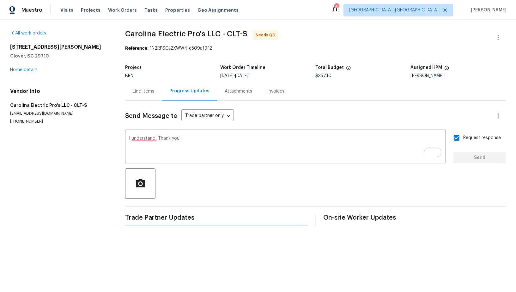
scroll to position [0, 0]
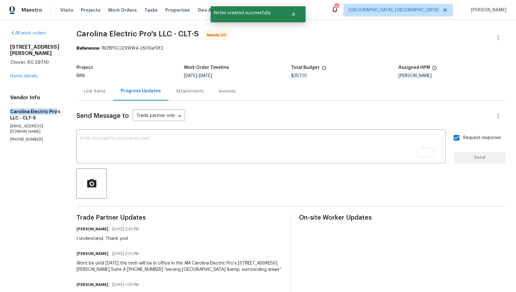
drag, startPoint x: 0, startPoint y: 108, endPoint x: 53, endPoint y: 108, distance: 52.8
copy h5 "Carolina Electric Pro"
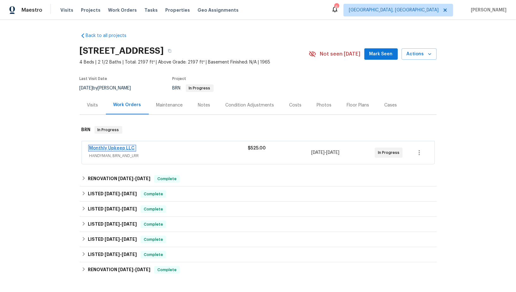
click at [111, 149] on link "Monthly Upkeep LLC" at bounding box center [112, 148] width 46 height 4
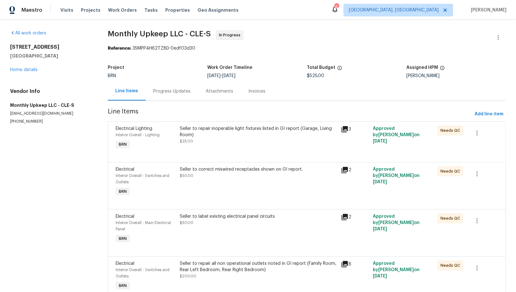
click at [229, 174] on div "Seller to correct miswired receptacles shown on GI report. $50.00" at bounding box center [258, 172] width 157 height 13
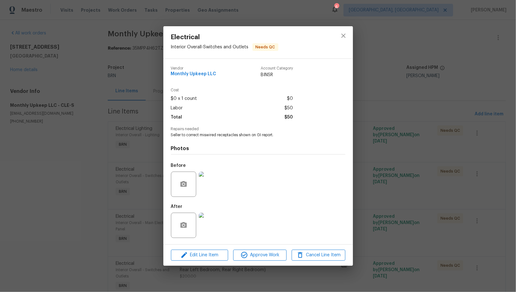
click at [220, 183] on img at bounding box center [211, 184] width 25 height 25
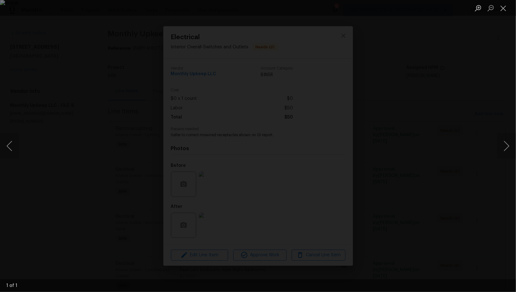
click at [232, 241] on div "Lightbox" at bounding box center [258, 146] width 516 height 292
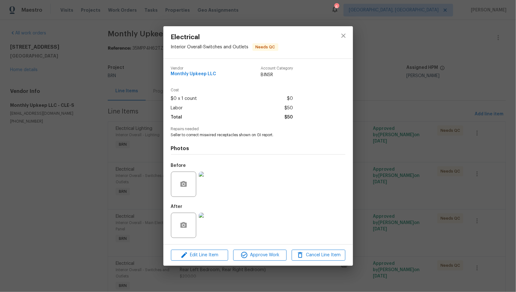
click at [210, 231] on img at bounding box center [211, 225] width 25 height 25
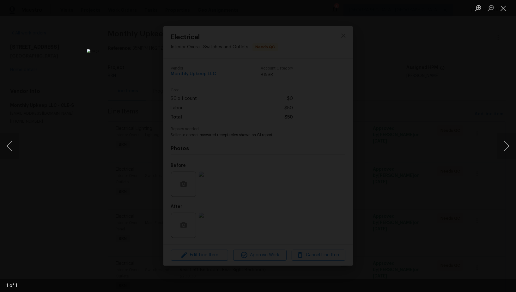
click at [126, 143] on div "Lightbox" at bounding box center [258, 146] width 516 height 292
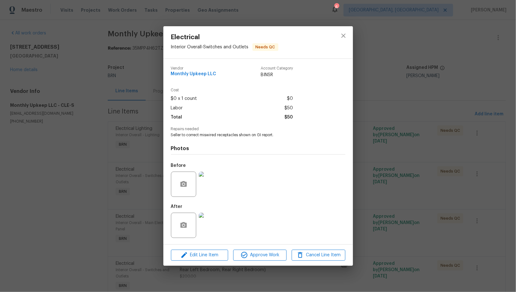
click at [215, 186] on img at bounding box center [211, 184] width 25 height 25
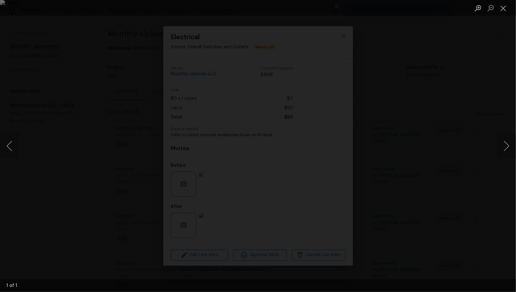
click at [67, 191] on div "Lightbox" at bounding box center [258, 146] width 516 height 292
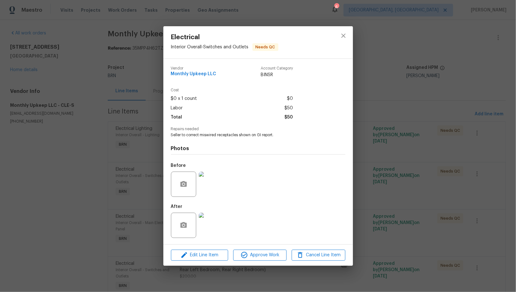
click at [207, 231] on img at bounding box center [211, 225] width 25 height 25
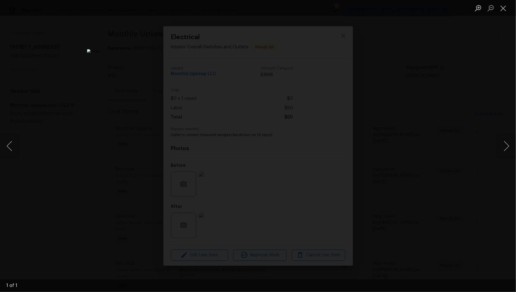
click at [417, 104] on div "Lightbox" at bounding box center [258, 146] width 516 height 292
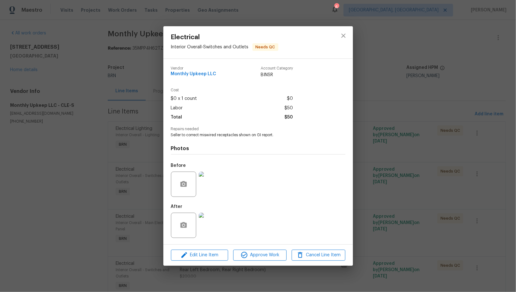
click at [417, 104] on div "Electrical Interior Overall - Switches and Outlets Needs QC Vendor Monthly Upke…" at bounding box center [258, 146] width 516 height 292
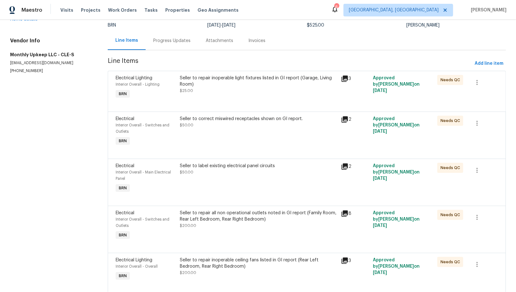
scroll to position [96, 0]
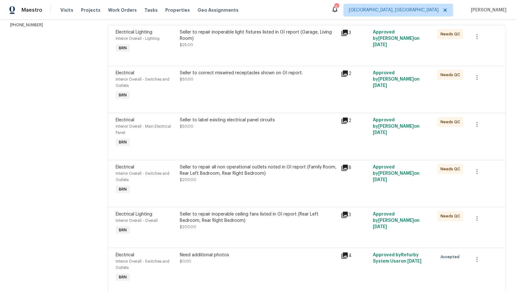
click at [210, 91] on div "Seller to correct miswired receptacles shown on GI report. $50.00" at bounding box center [258, 85] width 161 height 35
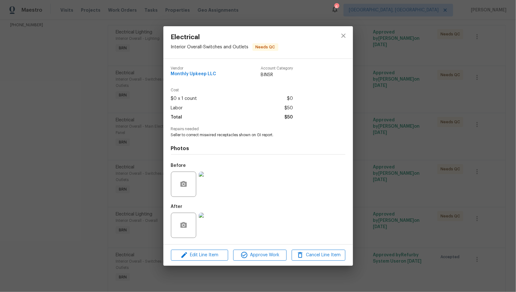
click at [208, 178] on img at bounding box center [211, 184] width 25 height 25
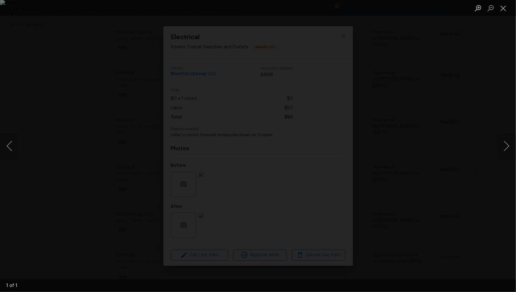
click at [442, 176] on div "Lightbox" at bounding box center [258, 146] width 516 height 292
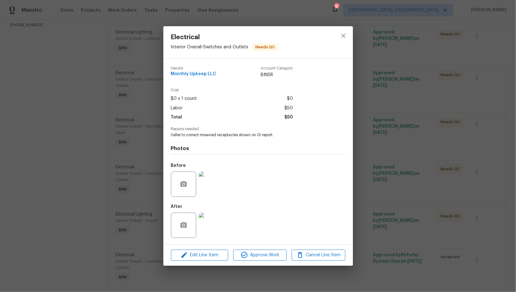
click at [402, 179] on div "Electrical Interior Overall - Switches and Outlets Needs QC Vendor Monthly Upke…" at bounding box center [258, 146] width 516 height 292
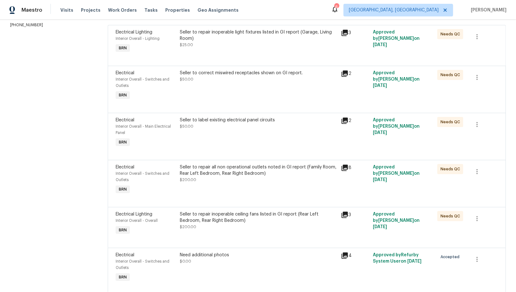
scroll to position [118, 0]
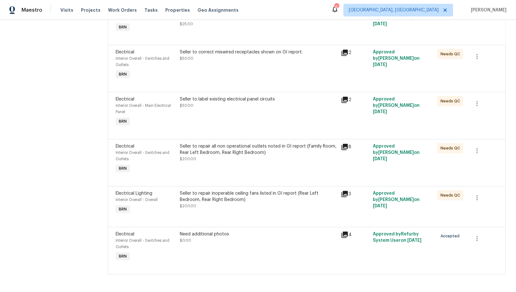
click at [223, 78] on div "Seller to correct miswired receptacles shown on GI report. $50.00" at bounding box center [258, 64] width 161 height 35
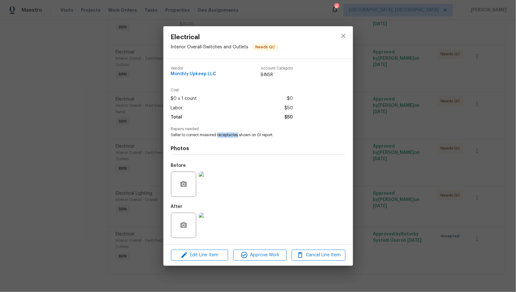
drag, startPoint x: 218, startPoint y: 135, endPoint x: 238, endPoint y: 136, distance: 20.3
click at [238, 136] on span "Seller to correct miswired receptacles shown on GI report." at bounding box center [249, 135] width 157 height 5
copy span "receptacles"
click at [117, 155] on div "Electrical Interior Overall - Switches and Outlets Needs QC Vendor Monthly Upke…" at bounding box center [258, 146] width 516 height 292
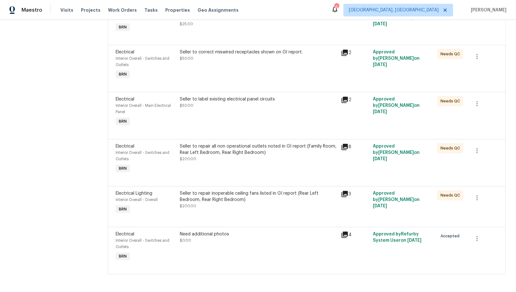
click at [212, 250] on div "Need additional photos $0.00" at bounding box center [258, 246] width 161 height 35
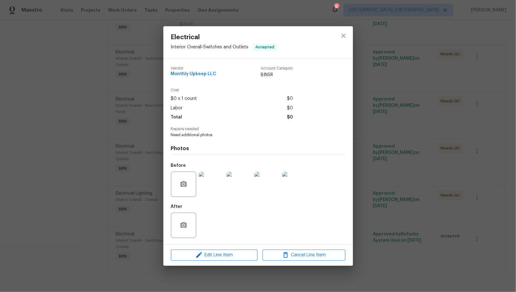
click at [140, 225] on div "Electrical Interior Overall - Switches and Outlets Accepted Vendor Monthly Upke…" at bounding box center [258, 146] width 516 height 292
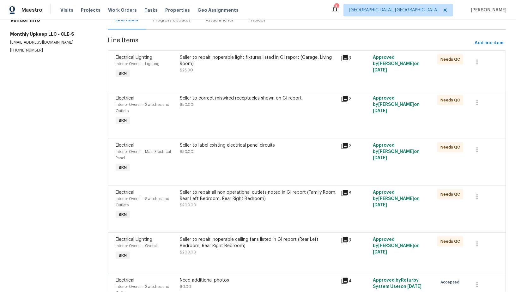
scroll to position [77, 0]
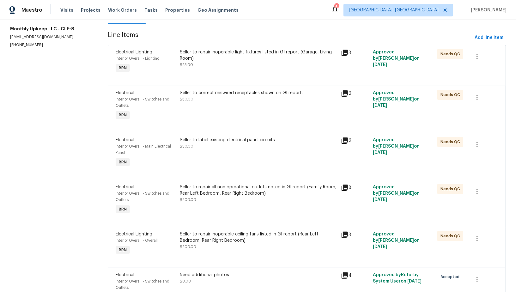
click at [224, 195] on div "Seller to repair all non operational outlets noted in GI report (Family Room, R…" at bounding box center [258, 190] width 157 height 13
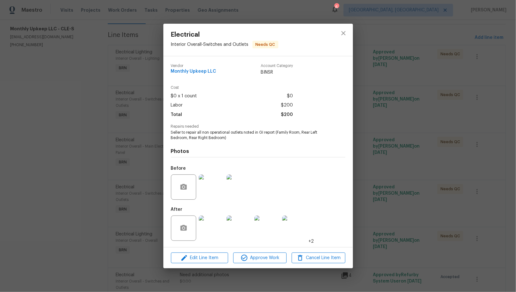
click at [209, 192] on img at bounding box center [211, 187] width 25 height 25
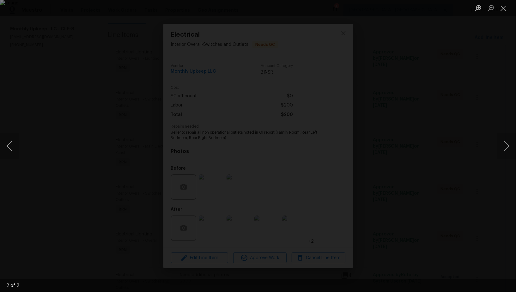
click at [419, 191] on img "Lightbox" at bounding box center [258, 146] width 516 height 292
click at [419, 191] on img "Lightbox" at bounding box center [95, 100] width 1037 height 587
click at [479, 200] on div "Lightbox" at bounding box center [258, 146] width 516 height 292
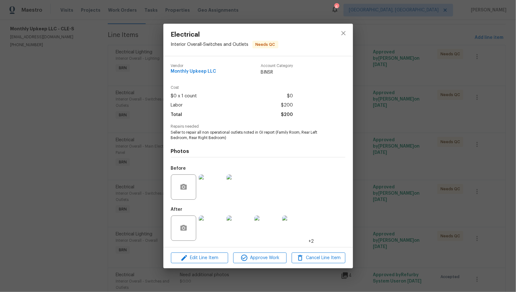
click at [479, 200] on div "Electrical Interior Overall - Switches and Outlets Needs QC Vendor Monthly Upke…" at bounding box center [258, 146] width 516 height 292
